Goal: Transaction & Acquisition: Purchase product/service

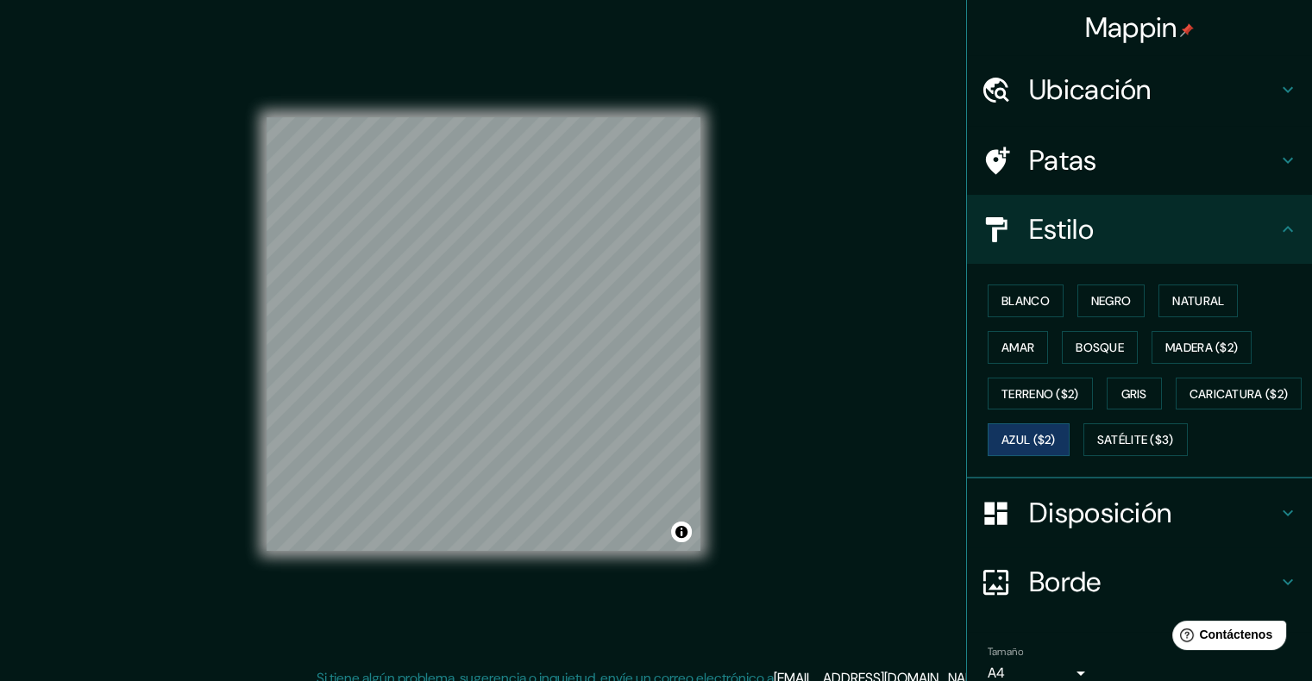
click at [1075, 81] on font "Ubicación" at bounding box center [1090, 90] width 122 height 36
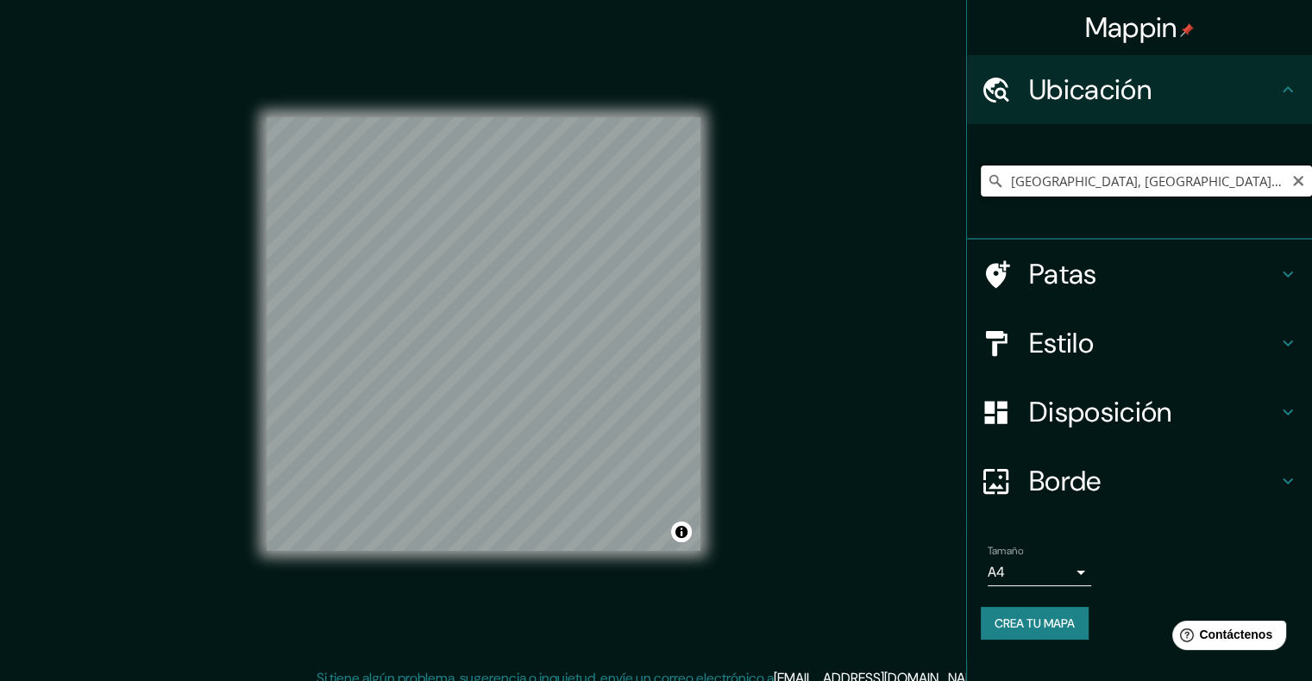
click at [1086, 185] on input "[GEOGRAPHIC_DATA], [GEOGRAPHIC_DATA], [GEOGRAPHIC_DATA]" at bounding box center [1145, 181] width 331 height 31
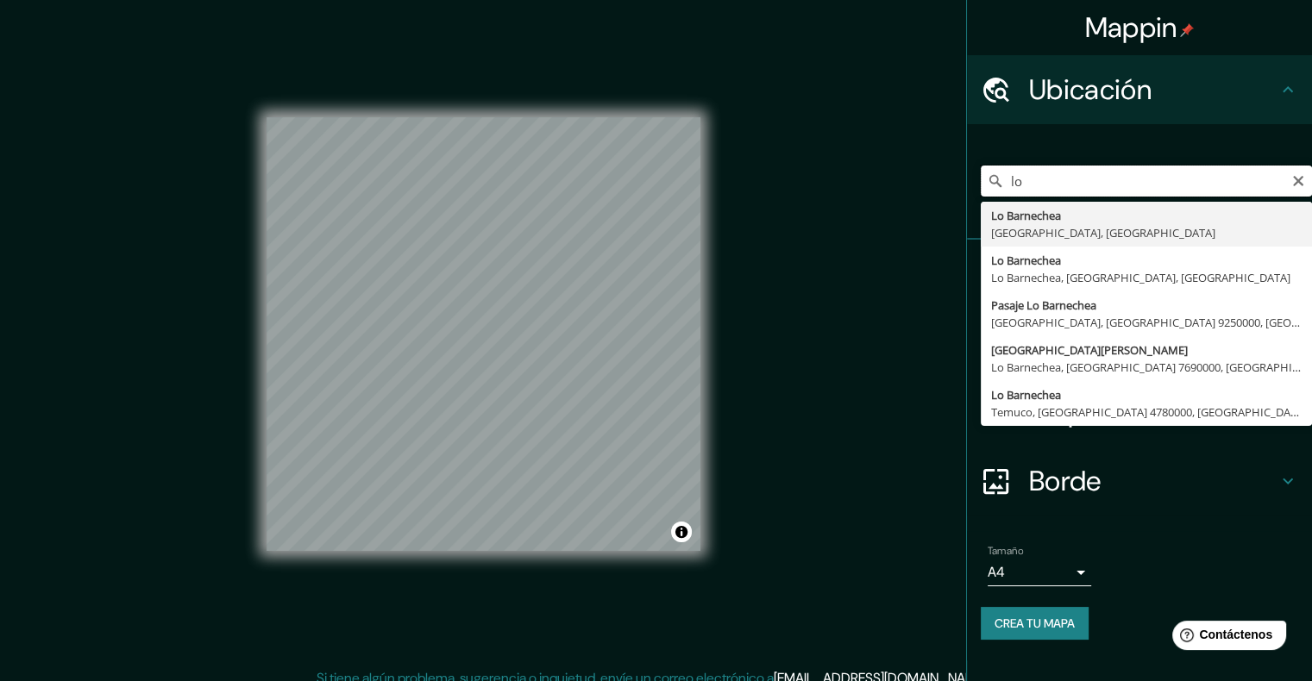
type input "l"
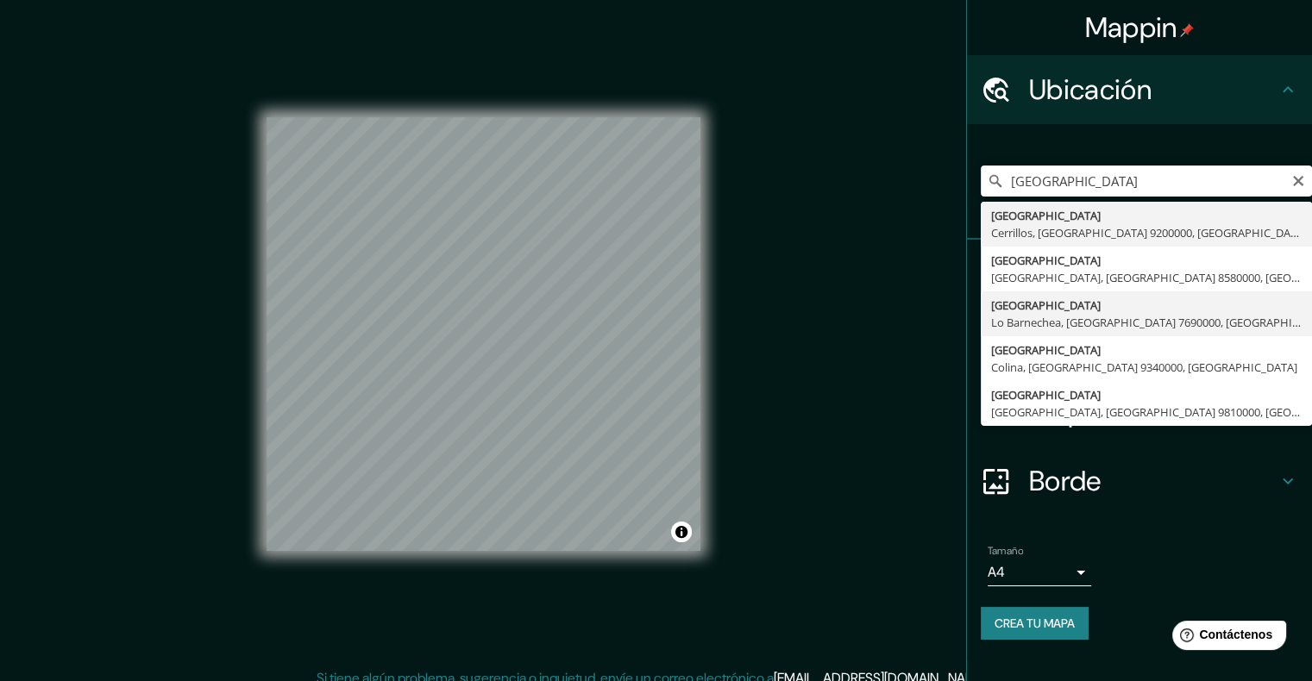
type input "[STREET_ADDRESS]"
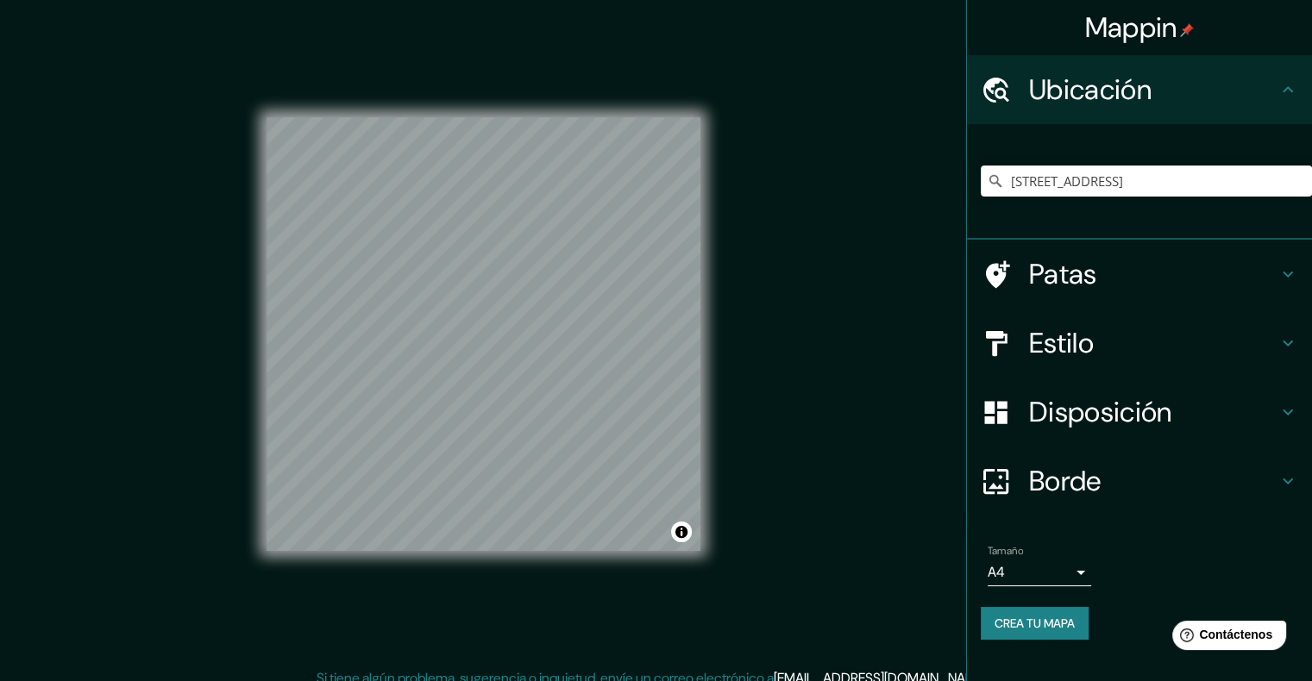
click at [1062, 408] on font "Disposición" at bounding box center [1100, 412] width 142 height 36
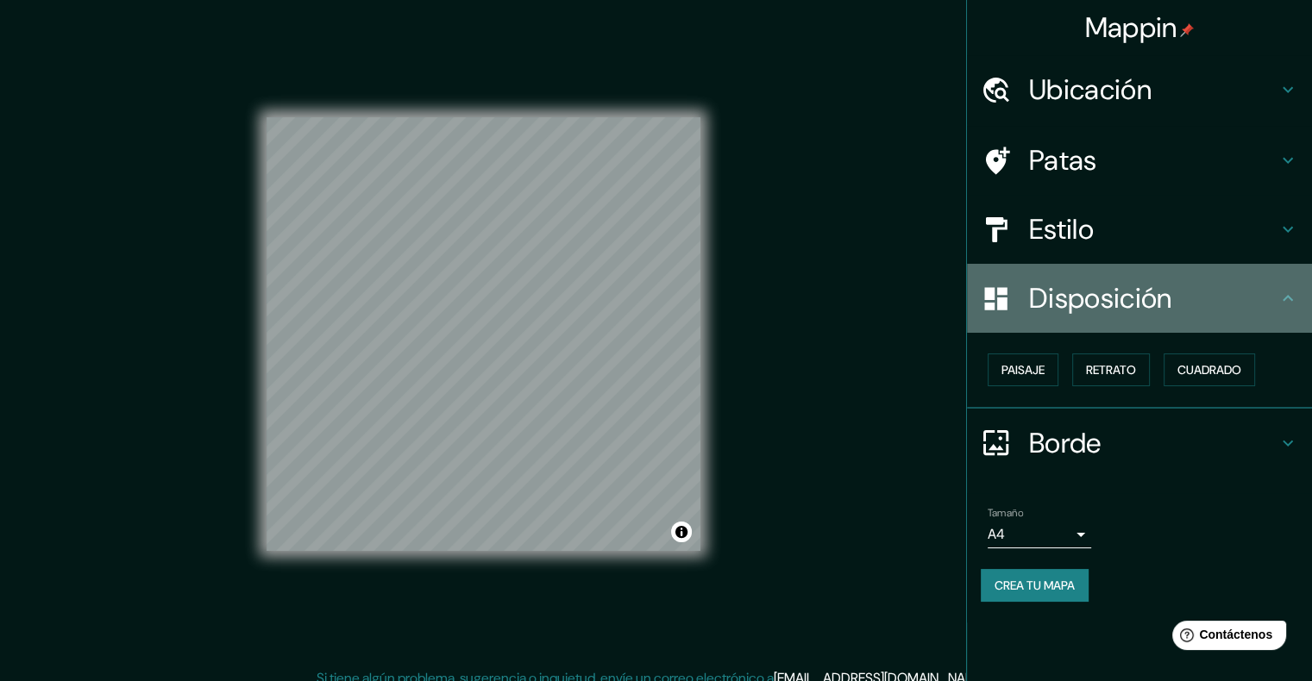
click at [1086, 295] on font "Disposición" at bounding box center [1100, 298] width 142 height 36
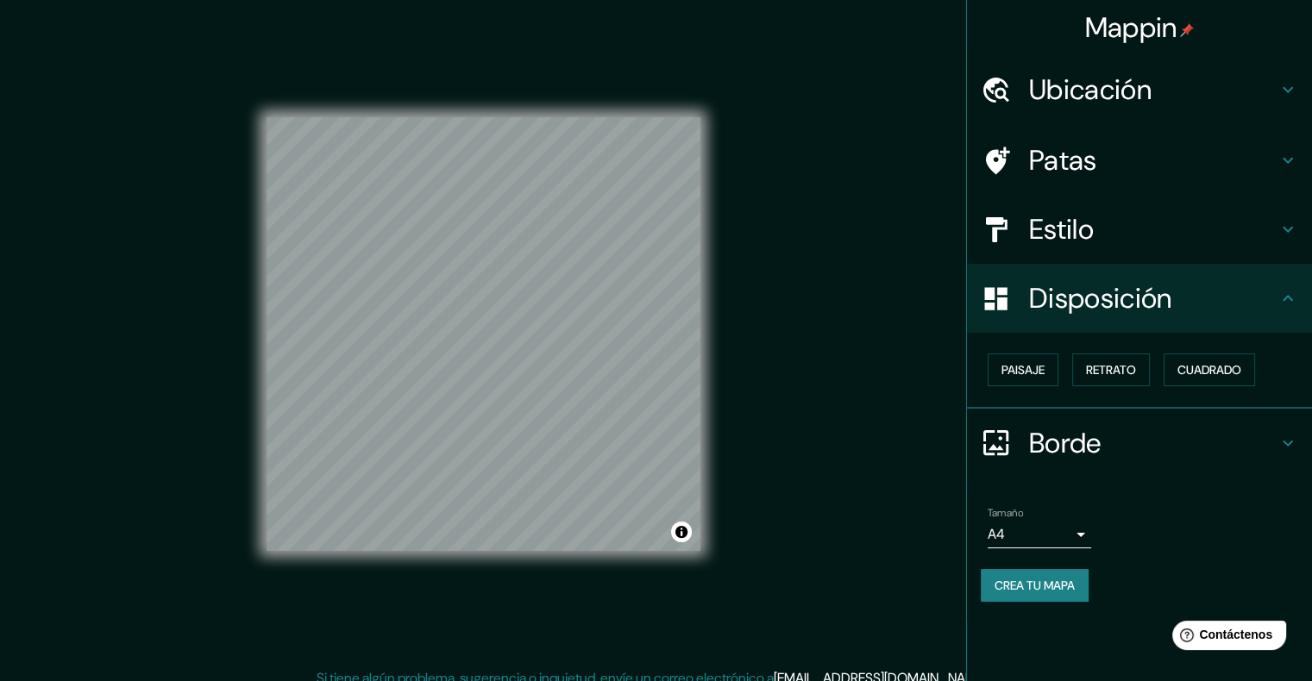
click at [1097, 258] on div "Estilo" at bounding box center [1139, 229] width 345 height 69
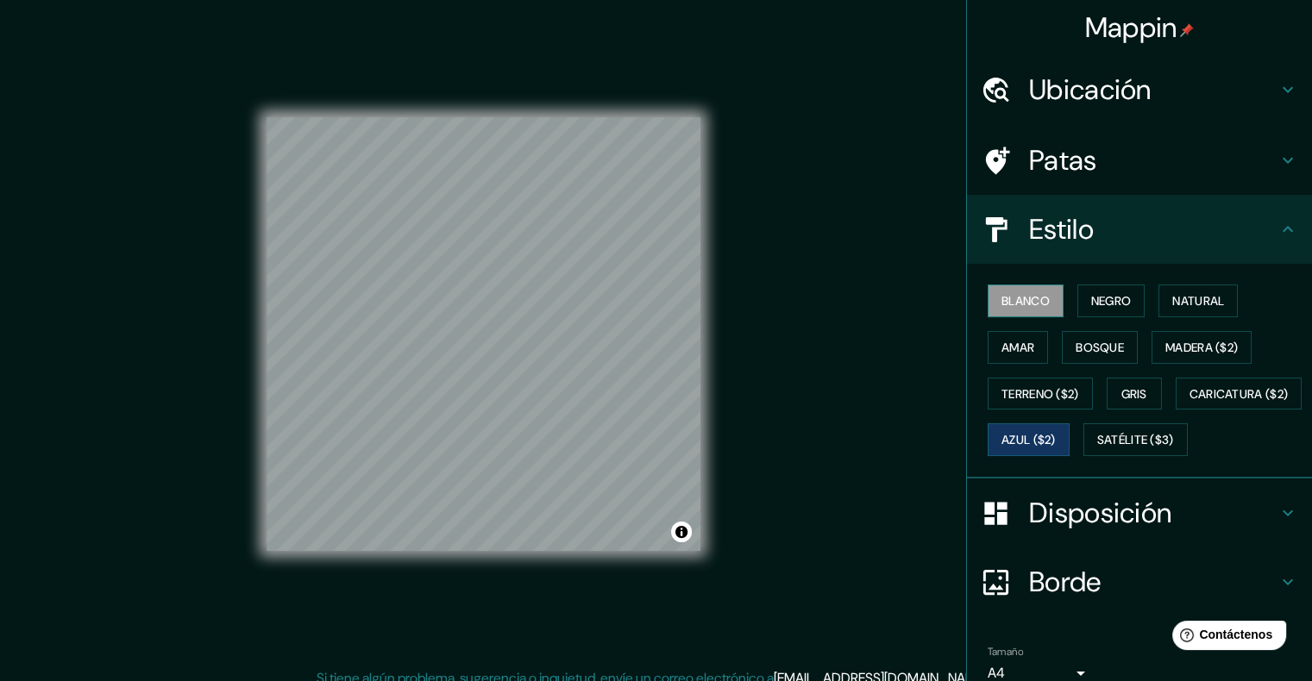
click at [1017, 301] on font "Blanco" at bounding box center [1025, 301] width 48 height 16
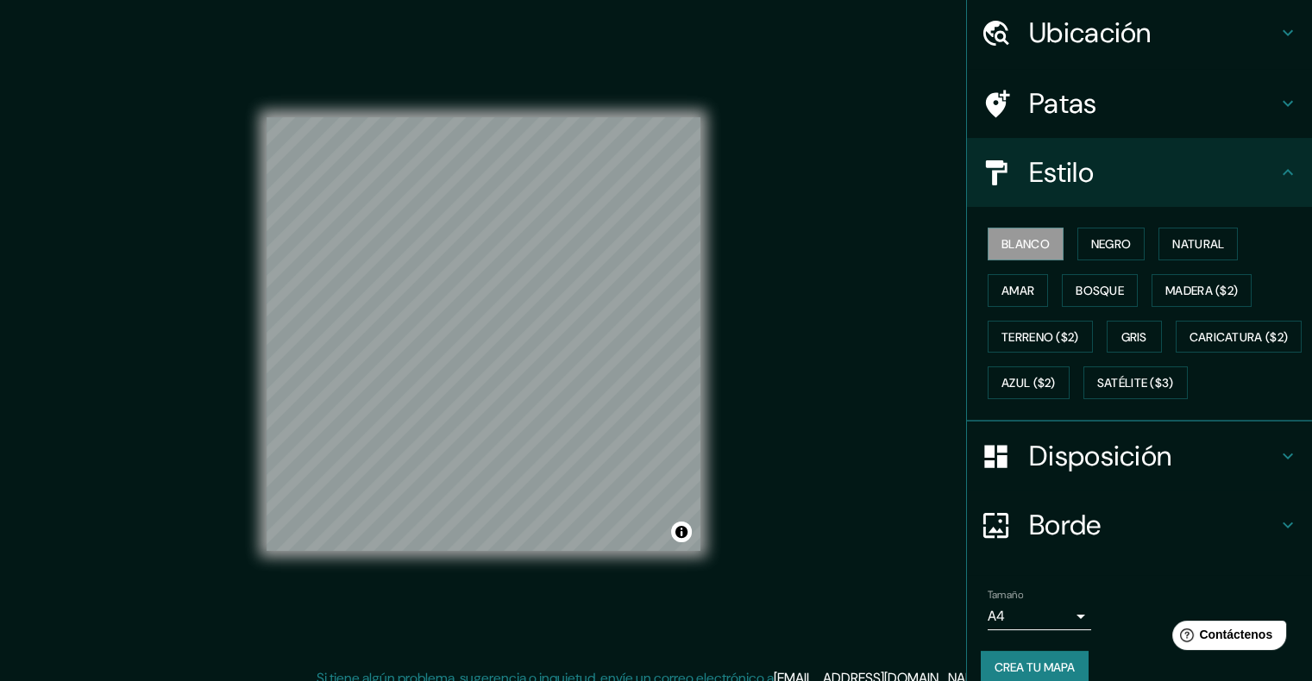
scroll to position [122, 0]
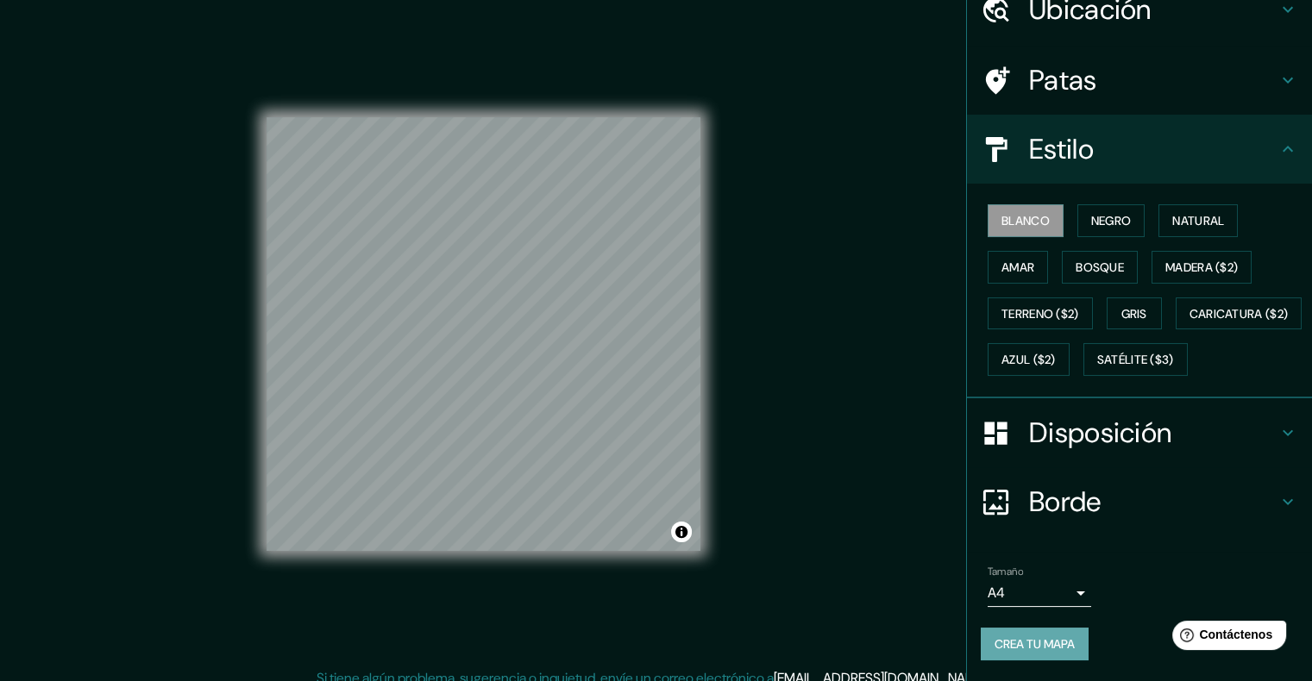
click at [1019, 643] on font "Crea tu mapa" at bounding box center [1034, 644] width 80 height 16
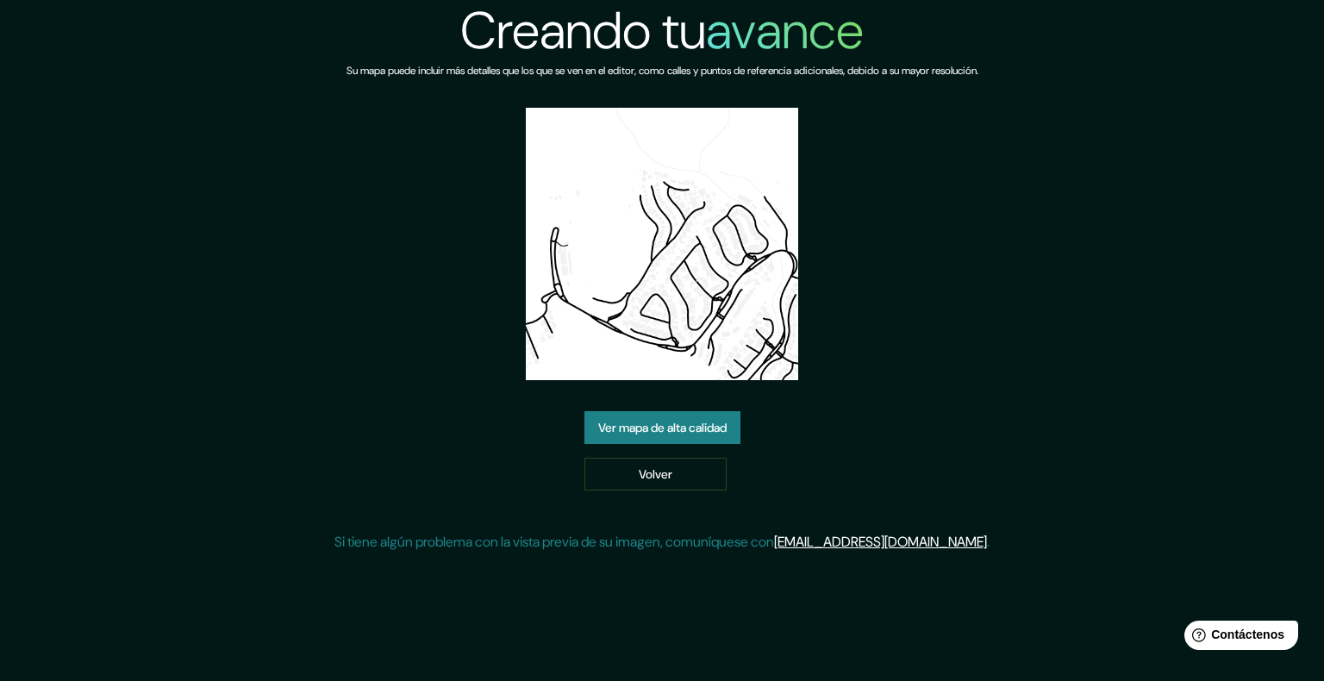
click at [693, 416] on font "Ver mapa de alta calidad" at bounding box center [662, 427] width 128 height 22
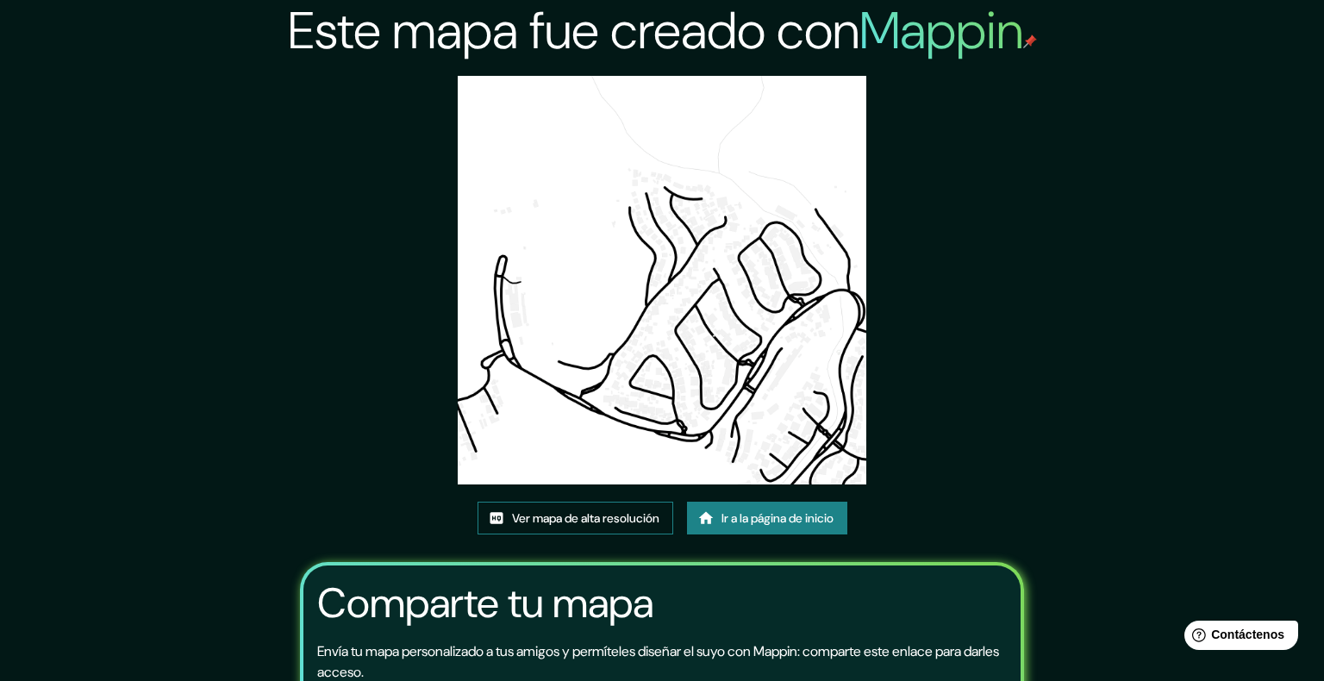
click at [598, 510] on font "Ver mapa de alta resolución" at bounding box center [585, 518] width 147 height 16
click at [581, 507] on font "Ver mapa de alta resolución" at bounding box center [585, 518] width 147 height 22
click at [1052, 595] on div "Este mapa fue creado con Mappin Ver mapa de alta resolución Ir a la página de i…" at bounding box center [662, 340] width 1324 height 681
